Goal: Task Accomplishment & Management: Manage account settings

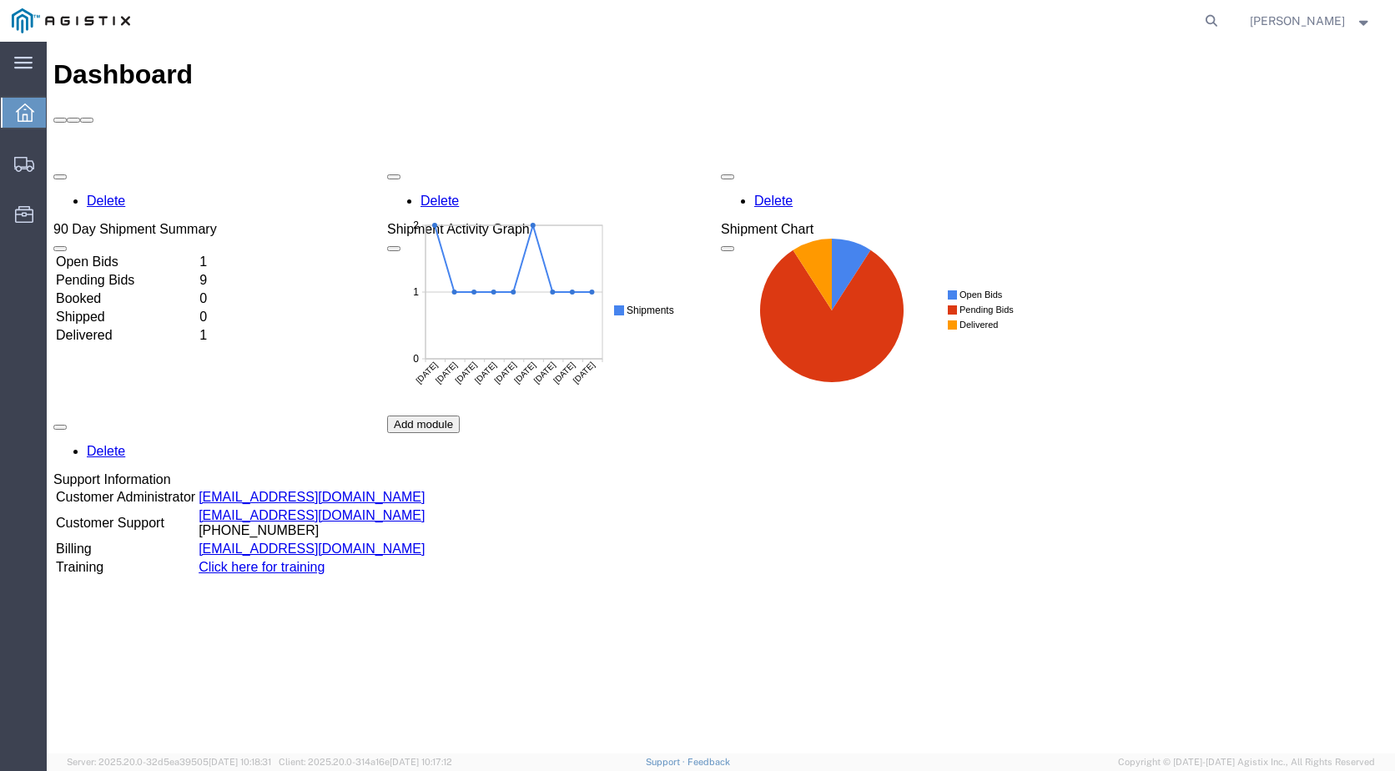
click at [158, 254] on td "Open Bids" at bounding box center [126, 262] width 142 height 17
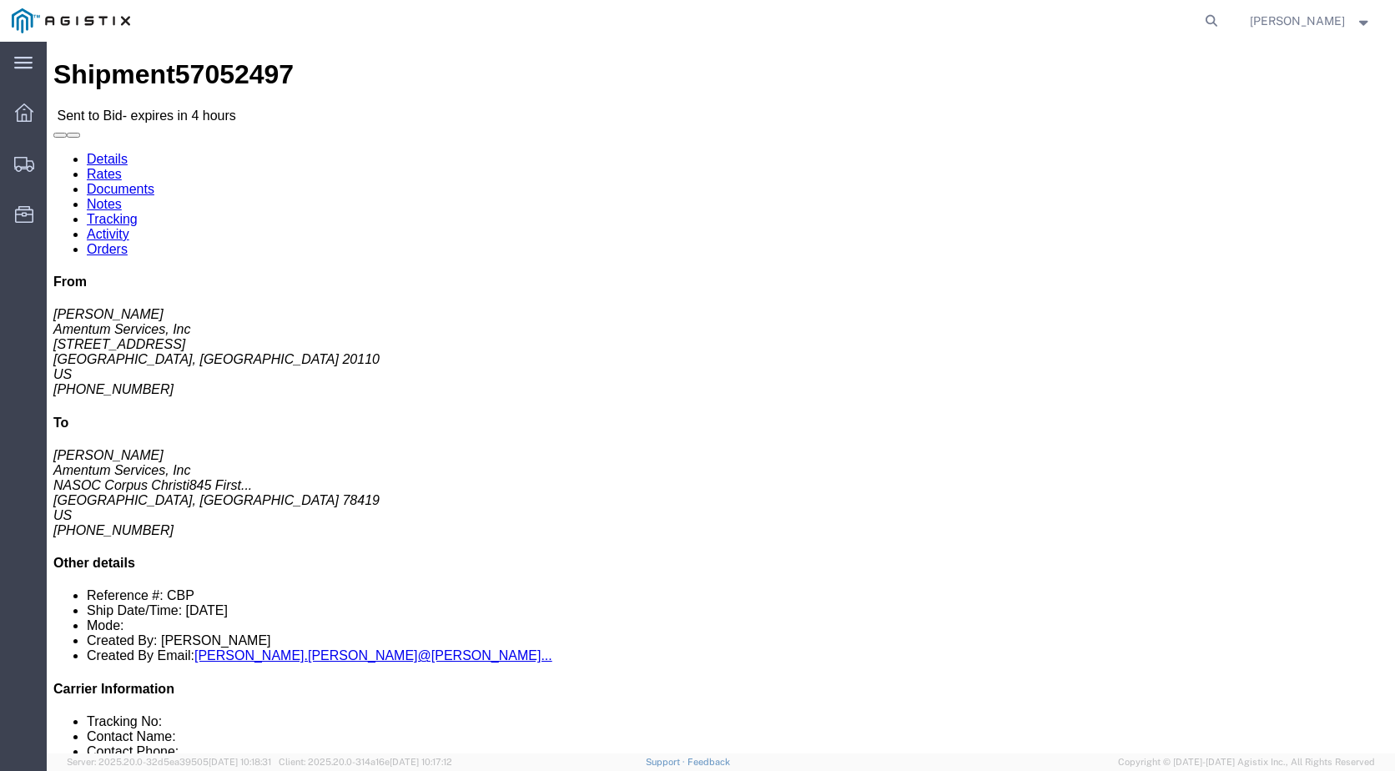
click link "Notes"
